Goal: Find specific page/section: Find specific page/section

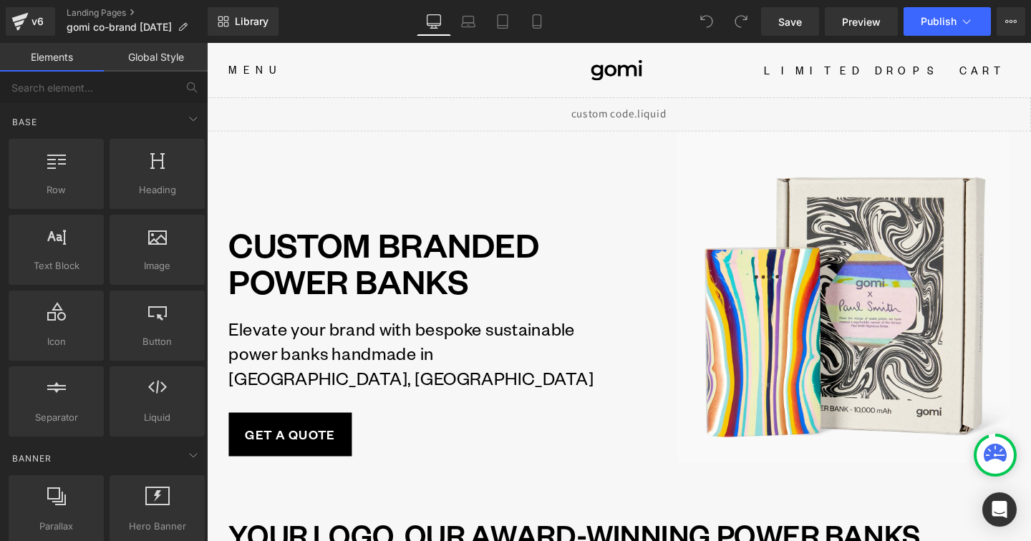
click at [29, 24] on div "v6" at bounding box center [38, 21] width 18 height 19
